Goal: Task Accomplishment & Management: Manage account settings

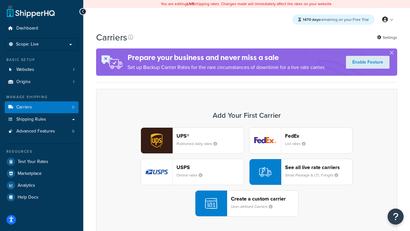
click at [247, 172] on div "UPS® Published daily rates FedEx List rates USPS Online rates See all live rate…" at bounding box center [247, 171] width 288 height 89
click at [319, 136] on header "FedEx" at bounding box center [318, 136] width 67 height 6
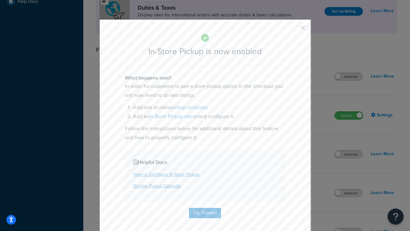
click at [294, 30] on button "button" at bounding box center [294, 30] width 2 height 2
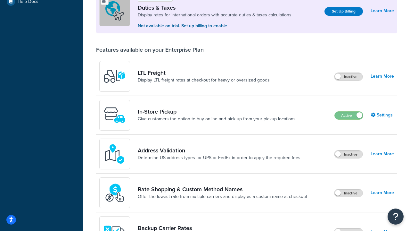
scroll to position [196, 0]
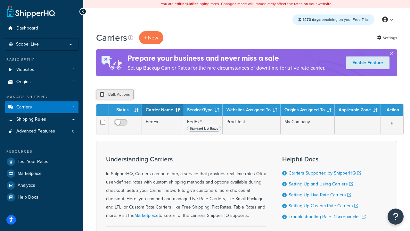
click at [102, 95] on input "checkbox" at bounding box center [102, 94] width 5 height 5
checkbox input "true"
click at [172, 95] on button "Delete" at bounding box center [171, 94] width 22 height 10
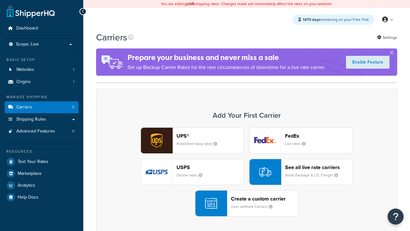
scroll to position [127, 0]
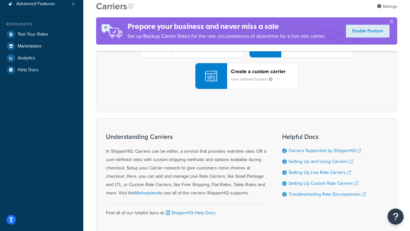
click at [247, 89] on div "UPS® Published daily rates FedEx List rates USPS Online rates See all live rate…" at bounding box center [247, 44] width 288 height 89
click at [319, 12] on header "FedEx" at bounding box center [318, 8] width 67 height 6
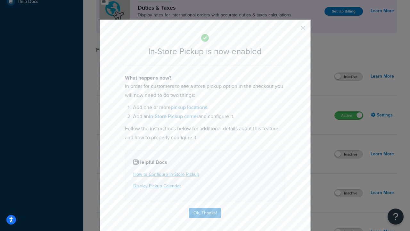
click at [294, 30] on button "button" at bounding box center [294, 30] width 2 height 2
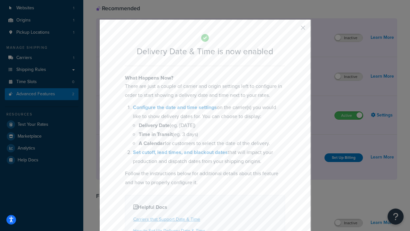
click at [294, 30] on button "button" at bounding box center [294, 30] width 2 height 2
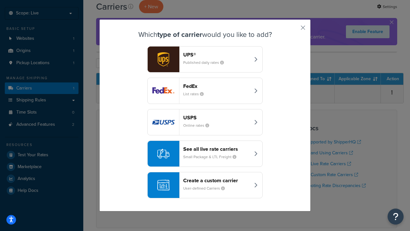
click at [205, 185] on div "Create a custom carrier User-defined Carriers" at bounding box center [216, 184] width 67 height 15
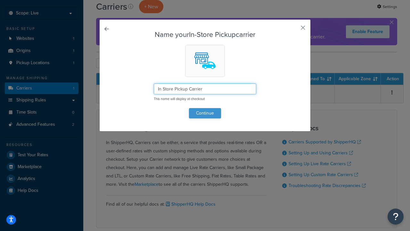
type input "In Store Pickup Carrier"
click at [205, 113] on button "Continue" at bounding box center [205, 113] width 32 height 10
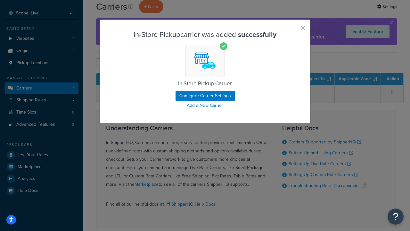
click at [294, 30] on button "button" at bounding box center [294, 30] width 2 height 2
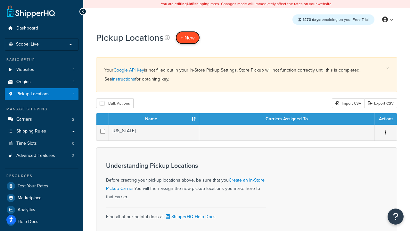
click at [188, 38] on span "+ New" at bounding box center [188, 37] width 14 height 7
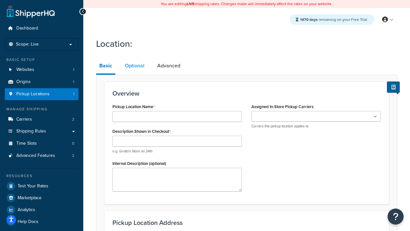
click at [135, 66] on link "Optional" at bounding box center [135, 65] width 26 height 15
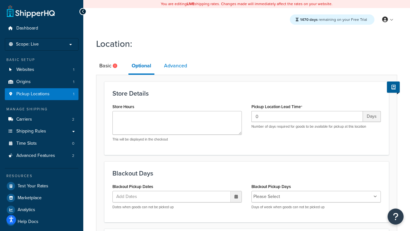
click at [176, 66] on link "Advanced" at bounding box center [175, 65] width 29 height 15
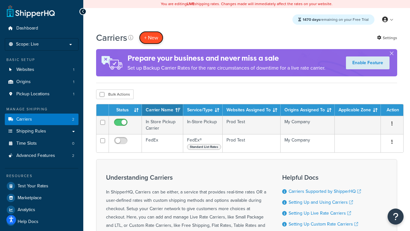
click at [151, 38] on button "+ New" at bounding box center [151, 37] width 24 height 13
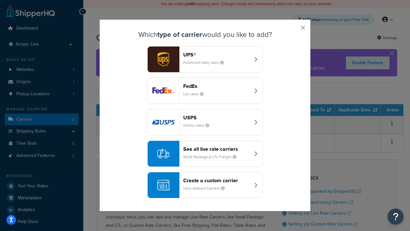
click at [205, 185] on div "Create a custom carrier User-defined Carriers" at bounding box center [216, 184] width 67 height 15
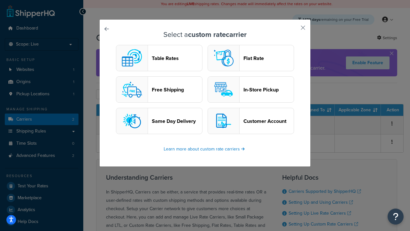
click at [251, 58] on header "Flat Rate" at bounding box center [269, 58] width 50 height 6
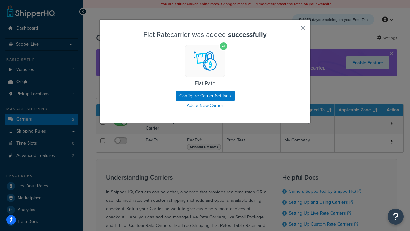
click at [294, 30] on button "button" at bounding box center [294, 30] width 2 height 2
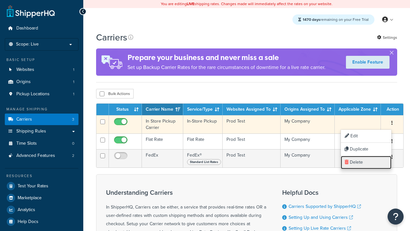
click at [366, 162] on link "Delete" at bounding box center [366, 162] width 51 height 13
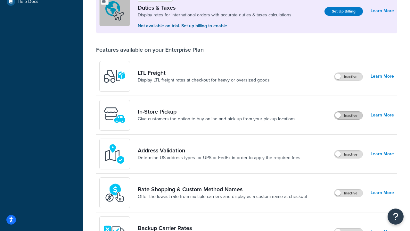
scroll to position [196, 0]
